Goal: Task Accomplishment & Management: Manage account settings

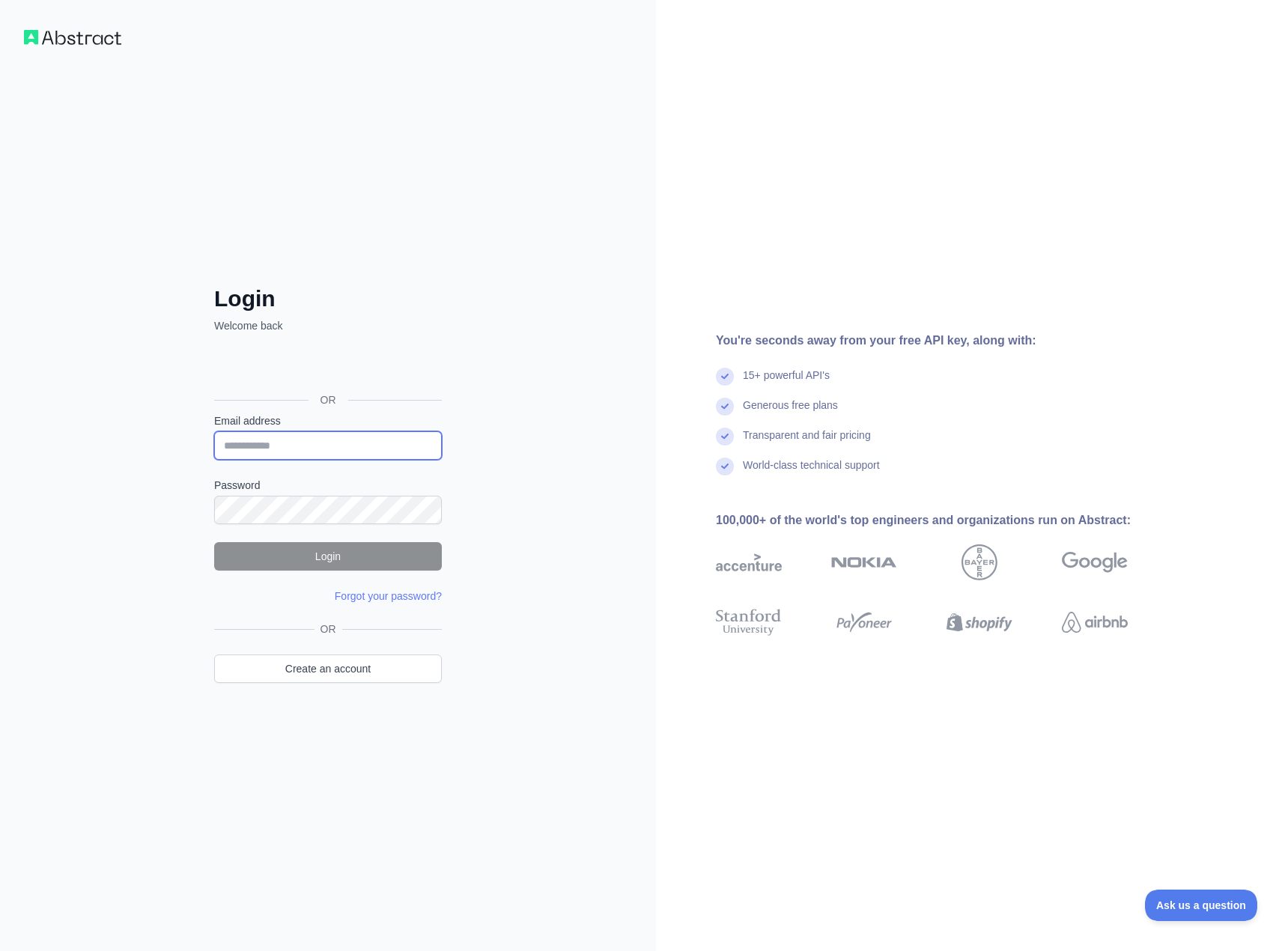
click at [402, 446] on input "Email address" at bounding box center [328, 445] width 228 height 28
type input "**********"
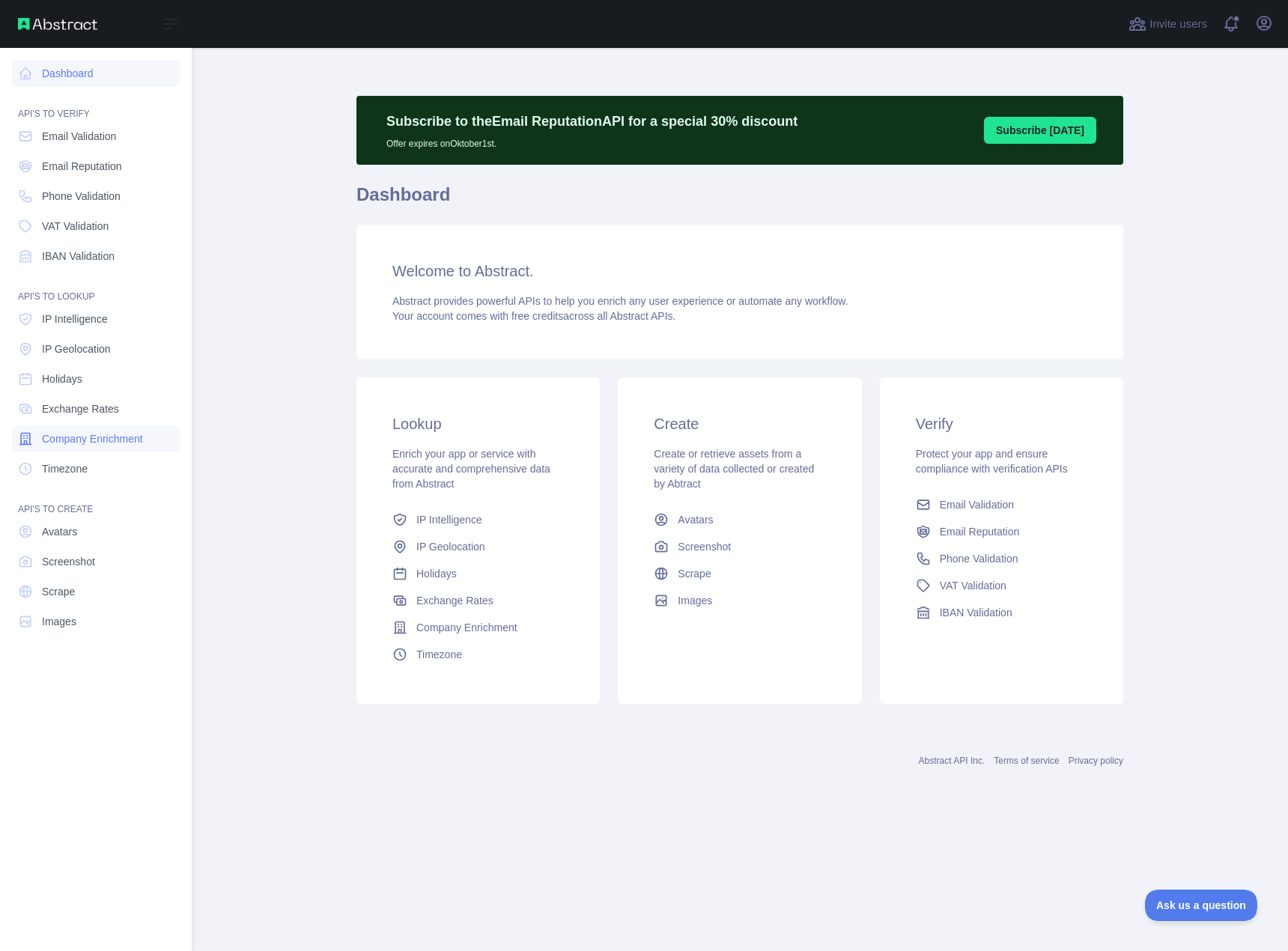
click at [133, 435] on span "Company Enrichment" at bounding box center [92, 438] width 101 height 15
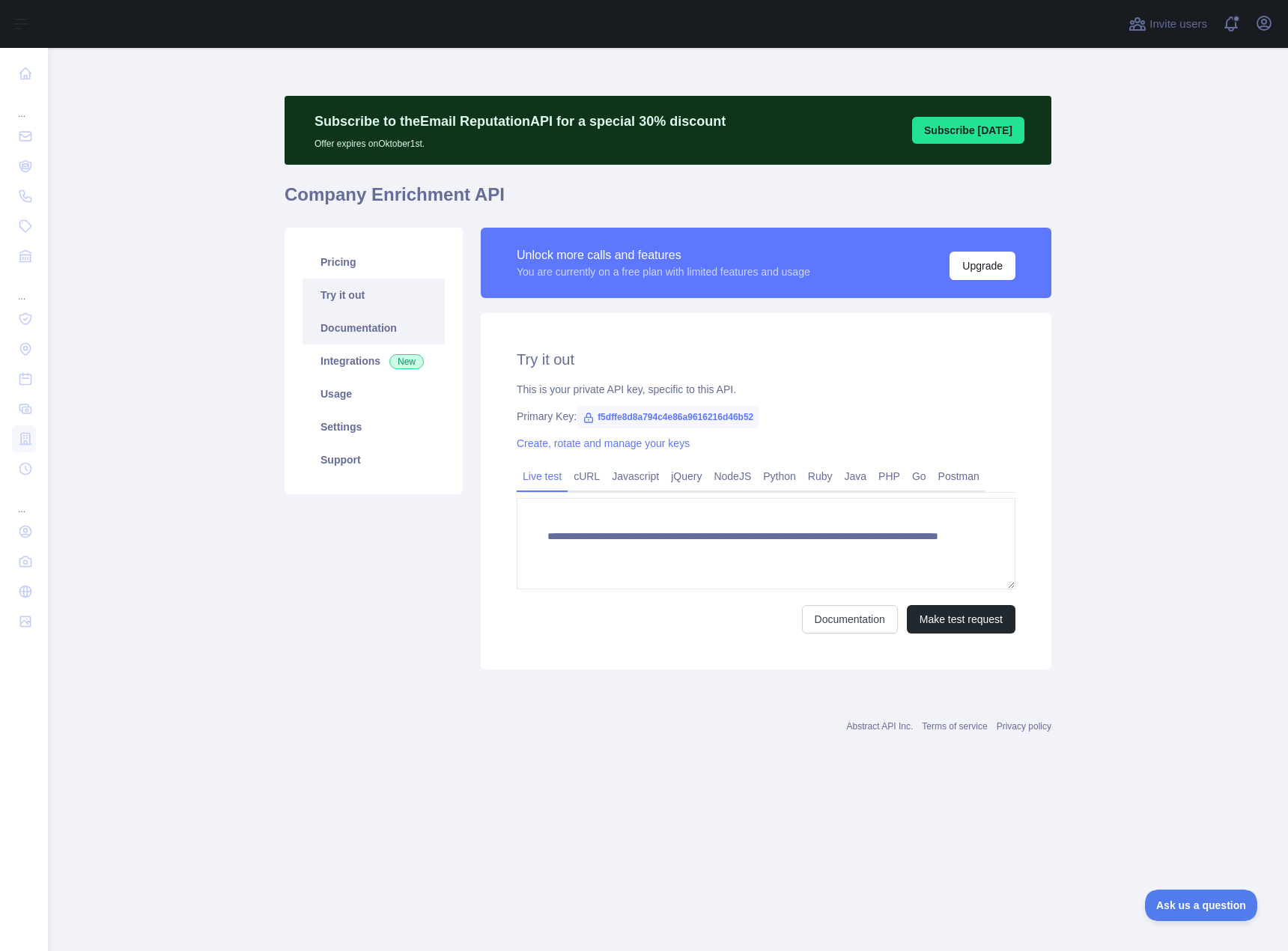
click at [368, 329] on link "Documentation" at bounding box center [373, 328] width 142 height 33
click at [395, 430] on link "Settings" at bounding box center [373, 426] width 142 height 33
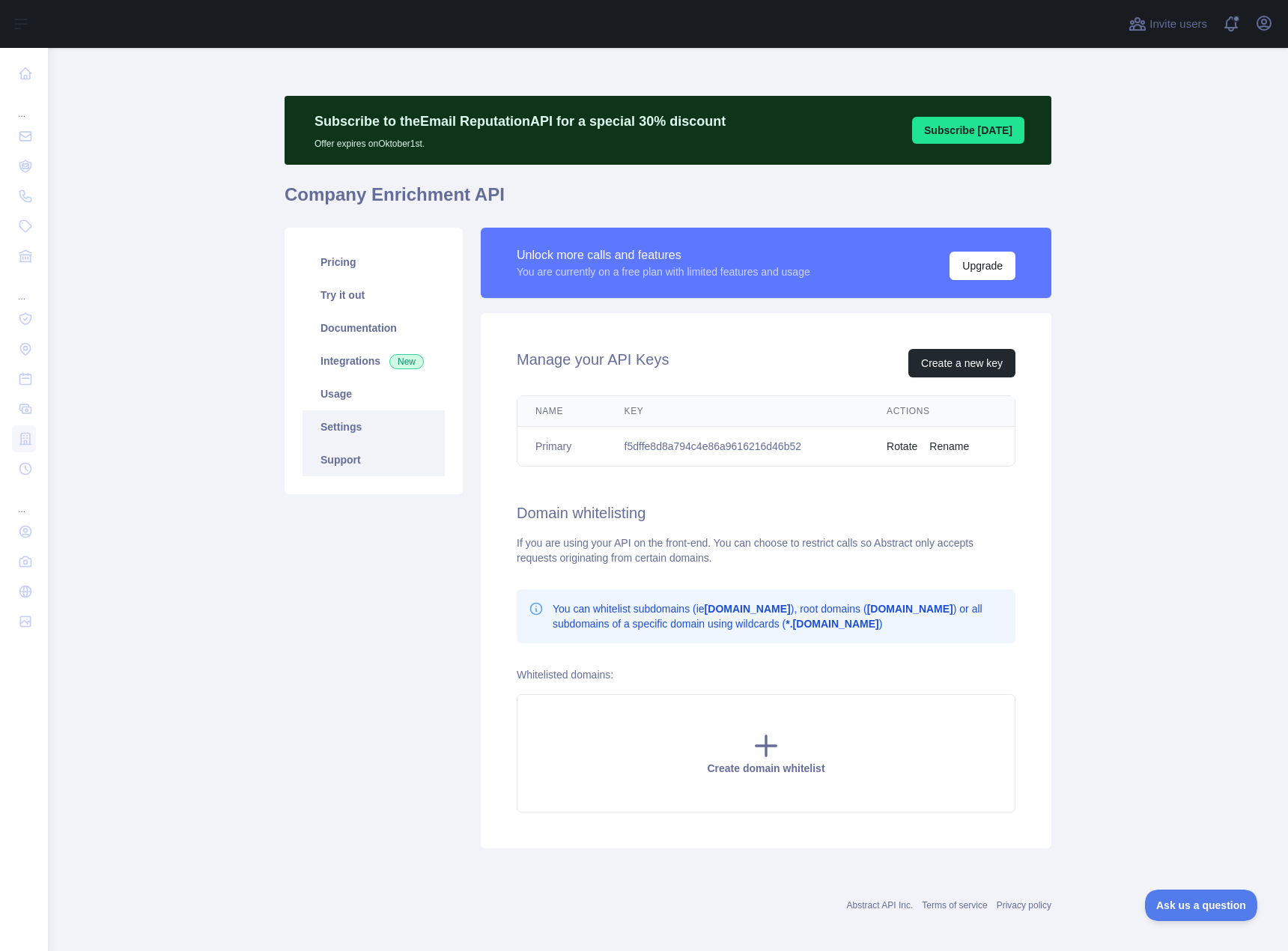
click at [387, 455] on link "Support" at bounding box center [373, 460] width 142 height 33
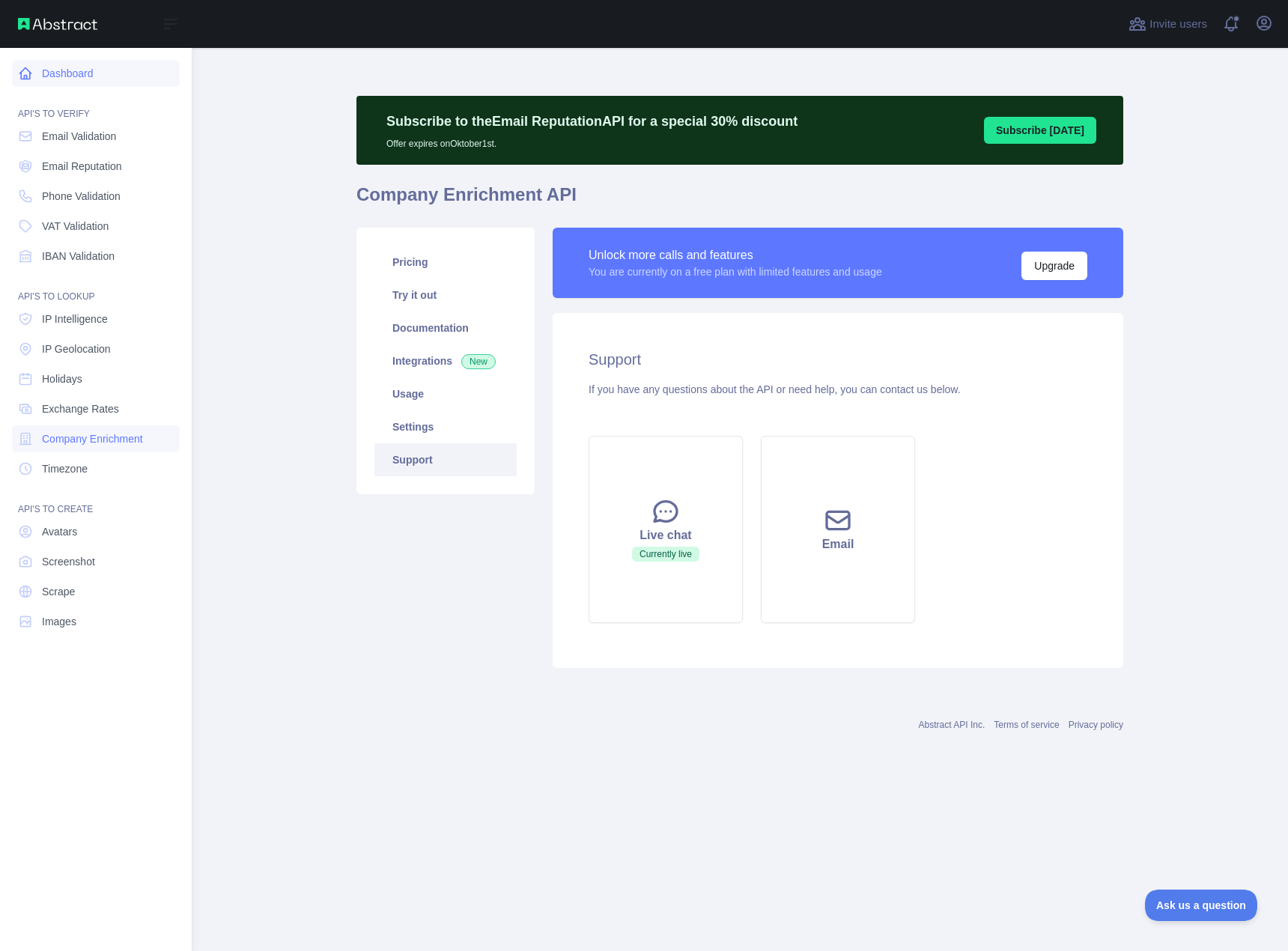
click at [33, 79] on link "Dashboard" at bounding box center [96, 73] width 168 height 27
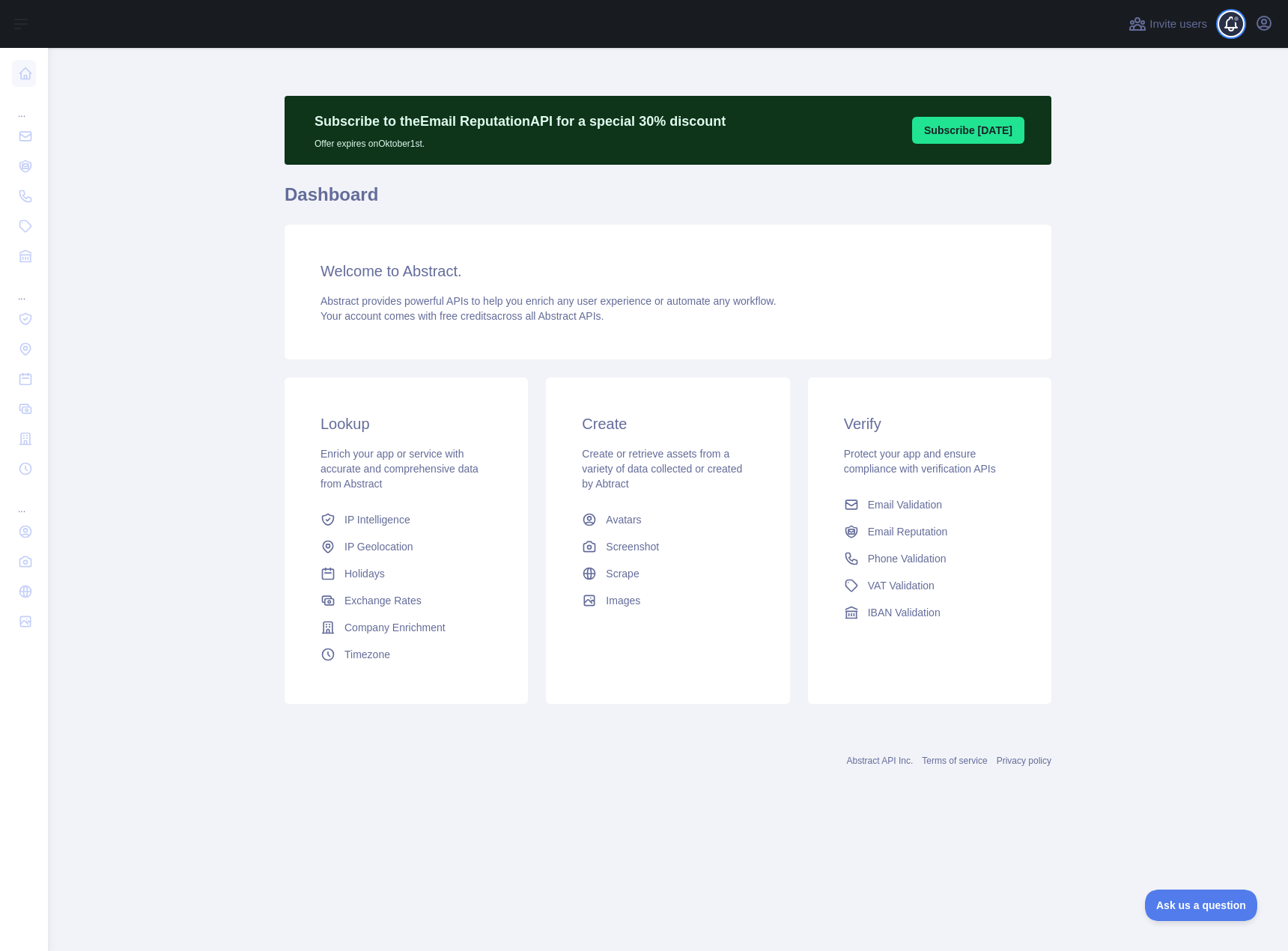
click at [1232, 26] on span at bounding box center [1237, 24] width 30 height 48
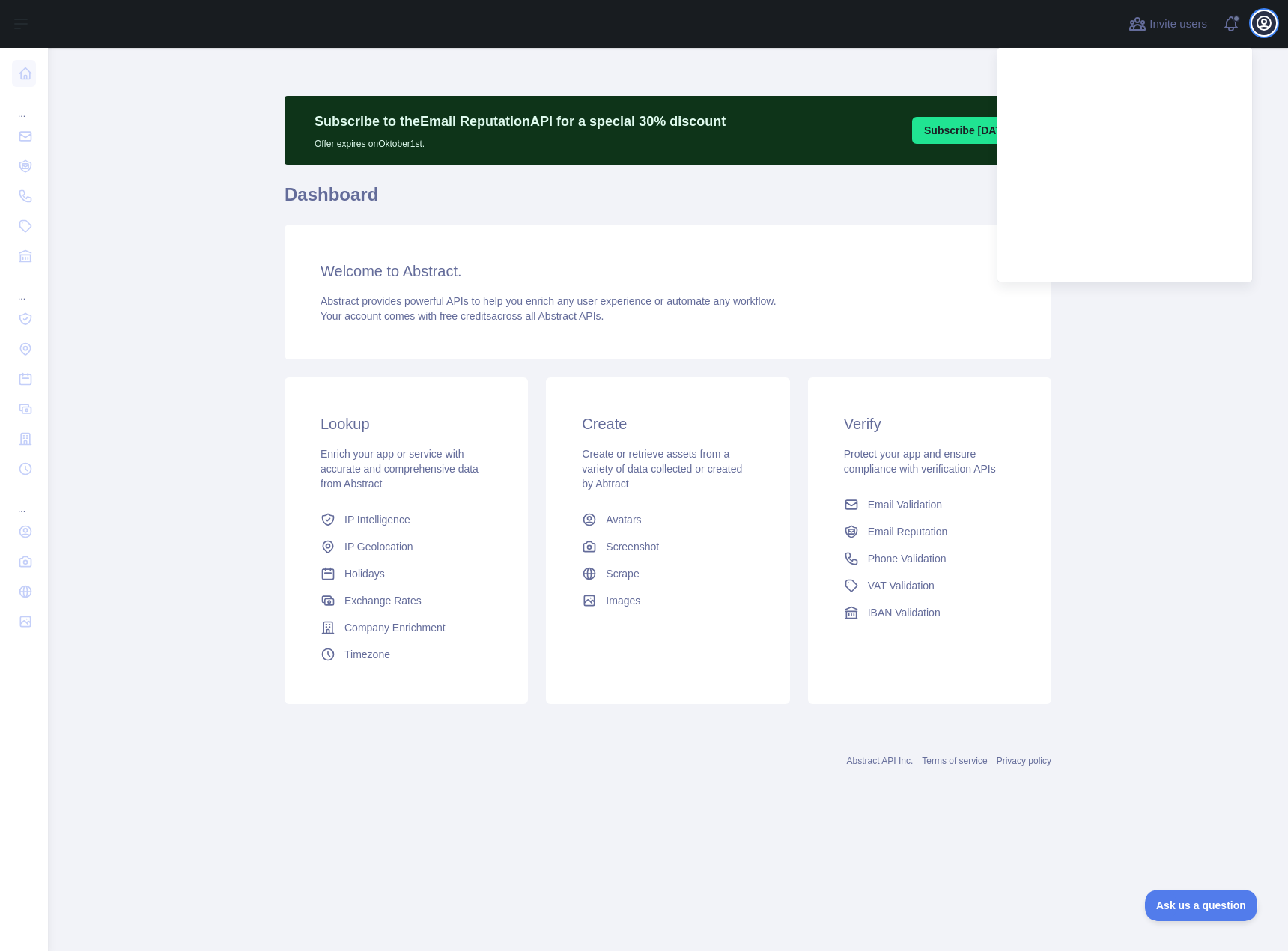
click at [1264, 25] on icon "button" at bounding box center [1264, 23] width 14 height 14
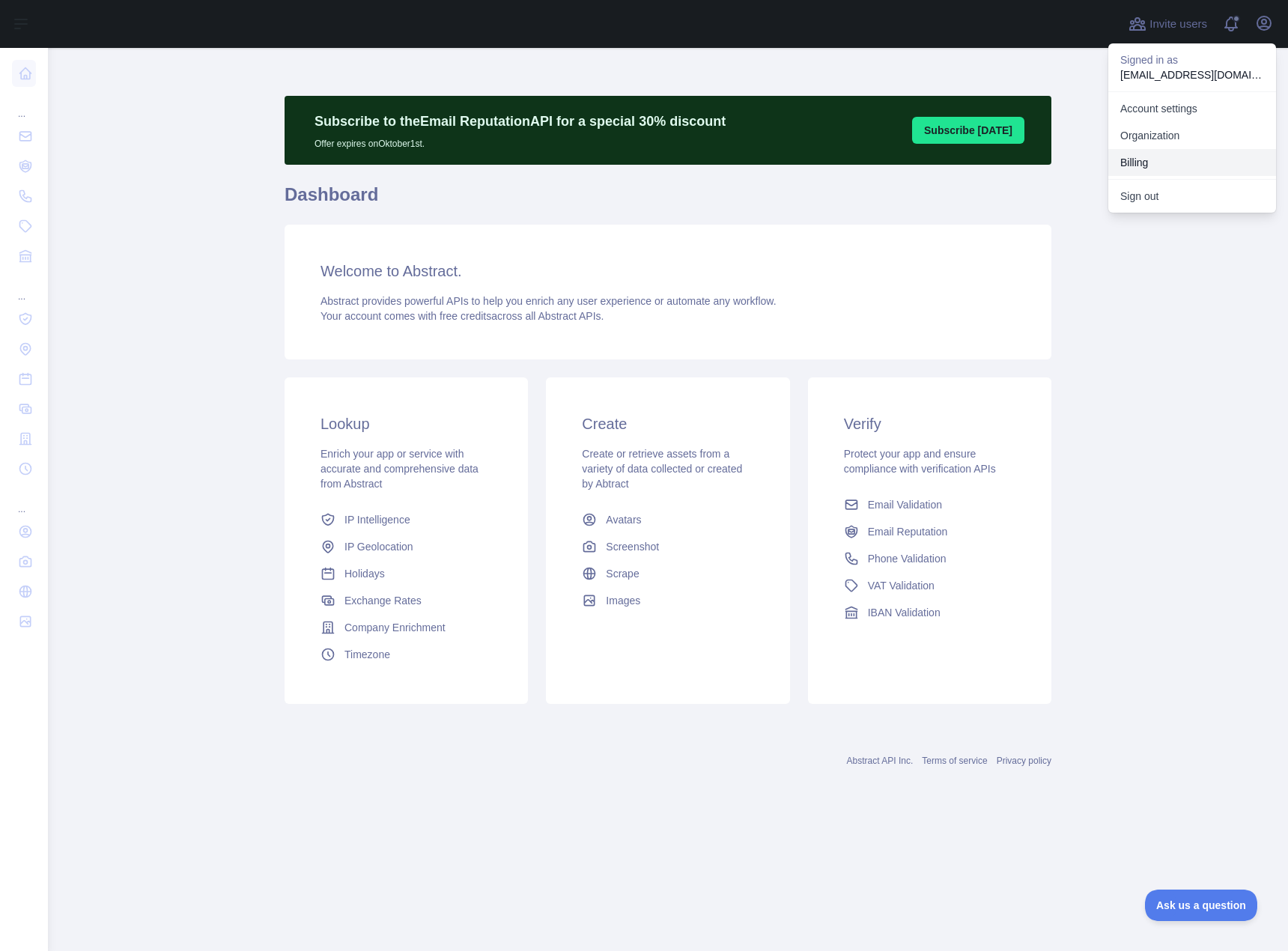
click at [1142, 169] on button "Billing" at bounding box center [1192, 162] width 168 height 27
